Goal: Communication & Community: Share content

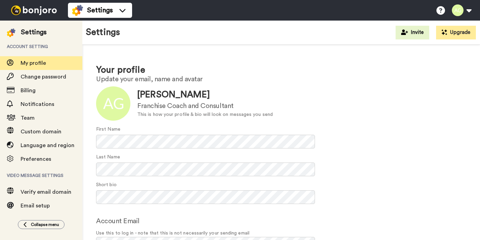
click at [41, 11] on img at bounding box center [33, 10] width 51 height 10
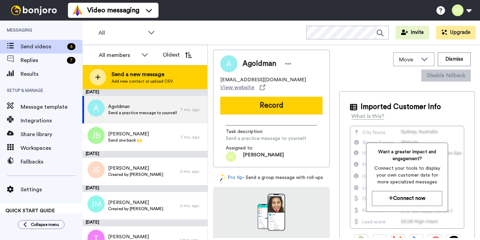
click at [99, 78] on icon at bounding box center [97, 77] width 5 height 6
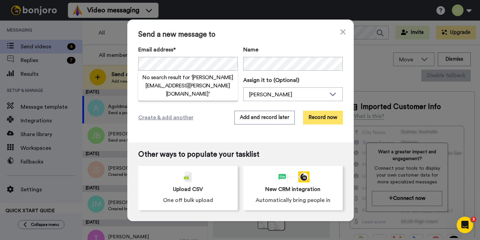
click at [323, 122] on button "Record now" at bounding box center [323, 118] width 40 height 14
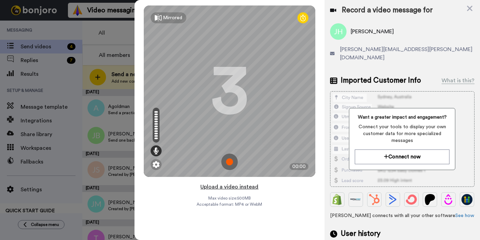
click at [230, 189] on button "Upload a video instead" at bounding box center [229, 187] width 62 height 9
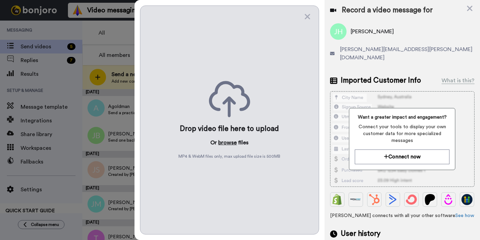
click at [225, 142] on button "browse" at bounding box center [227, 143] width 19 height 8
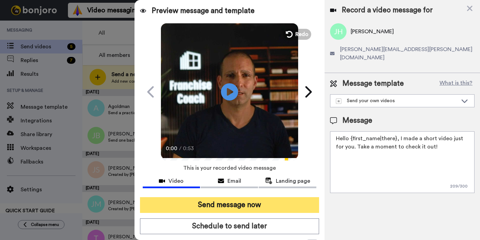
click at [240, 206] on button "Send message now" at bounding box center [229, 205] width 179 height 16
